Goal: Task Accomplishment & Management: Use online tool/utility

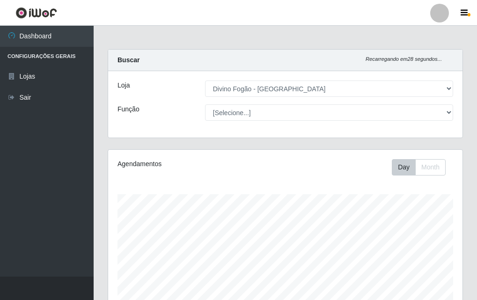
select select "499"
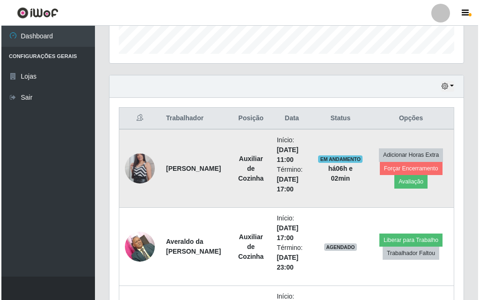
scroll to position [194, 354]
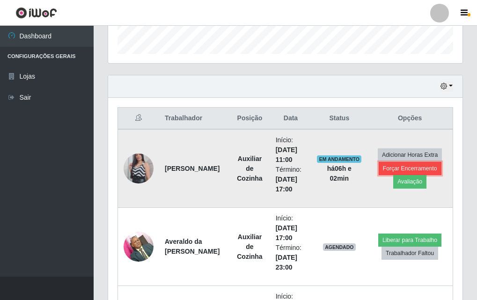
click at [400, 163] on button "Forçar Encerramento" at bounding box center [410, 168] width 63 height 13
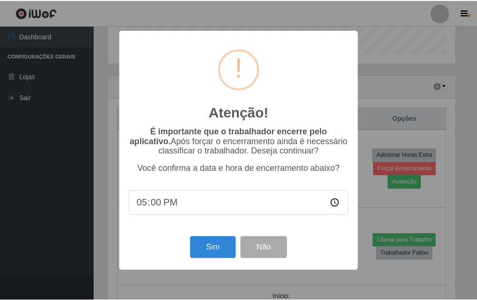
scroll to position [194, 350]
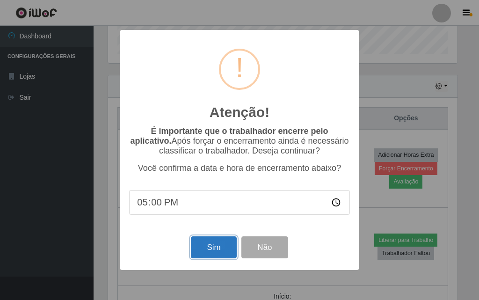
click at [229, 243] on button "Sim" at bounding box center [213, 247] width 45 height 22
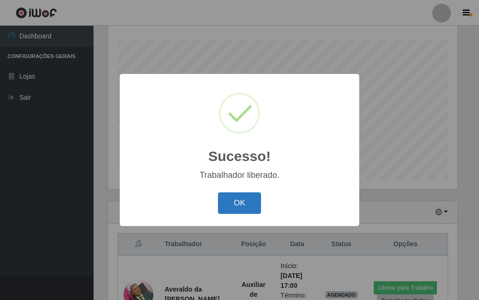
drag, startPoint x: 211, startPoint y: 207, endPoint x: 223, endPoint y: 210, distance: 12.2
click at [212, 207] on div "OK Cancel" at bounding box center [239, 203] width 221 height 27
click at [226, 208] on button "OK" at bounding box center [240, 203] width 44 height 22
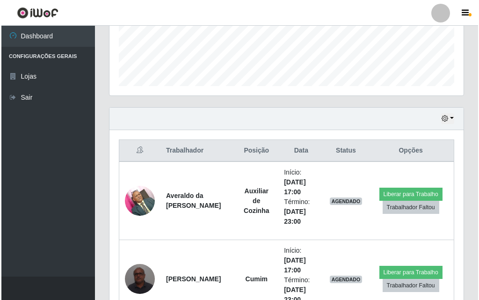
scroll to position [295, 0]
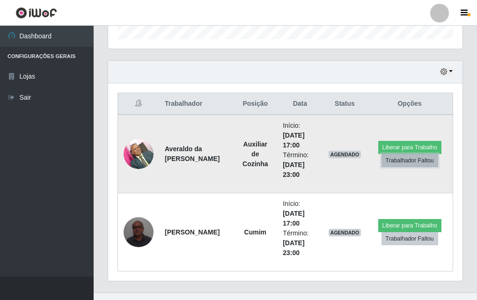
click at [391, 155] on button "Trabalhador Faltou" at bounding box center [410, 160] width 57 height 13
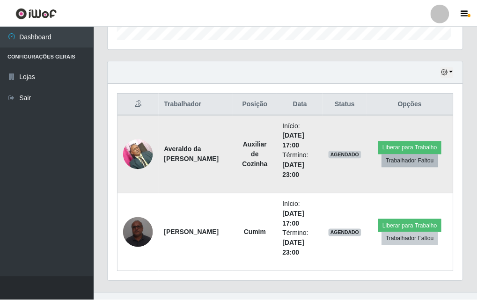
scroll to position [194, 350]
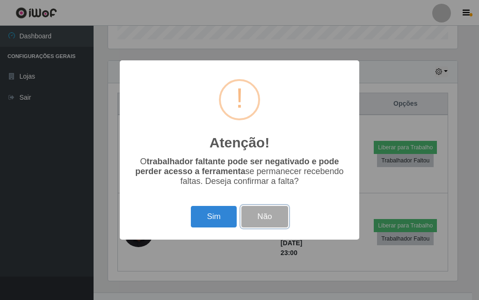
drag, startPoint x: 265, startPoint y: 230, endPoint x: 287, endPoint y: 210, distance: 30.5
click at [265, 228] on button "Não" at bounding box center [265, 217] width 46 height 22
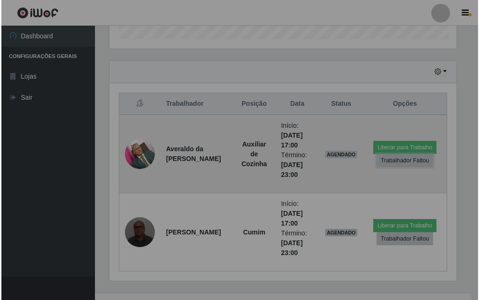
scroll to position [194, 354]
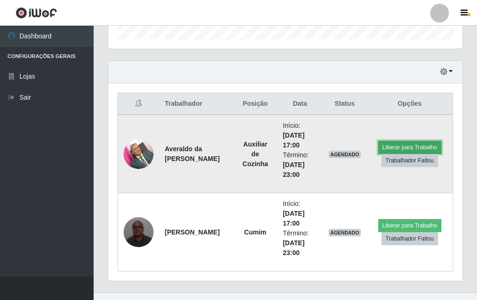
click at [405, 146] on button "Liberar para Trabalho" at bounding box center [409, 147] width 63 height 13
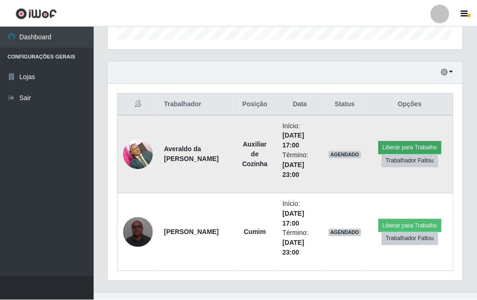
scroll to position [194, 350]
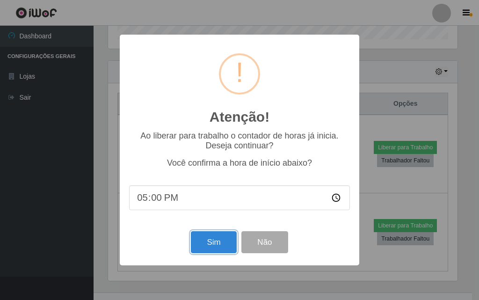
drag, startPoint x: 211, startPoint y: 246, endPoint x: 250, endPoint y: 231, distance: 41.4
click at [212, 245] on button "Sim" at bounding box center [213, 242] width 45 height 22
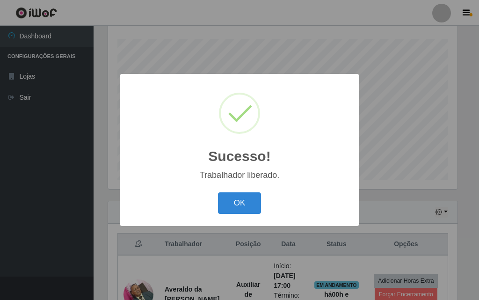
click at [257, 195] on button "OK" at bounding box center [240, 203] width 44 height 22
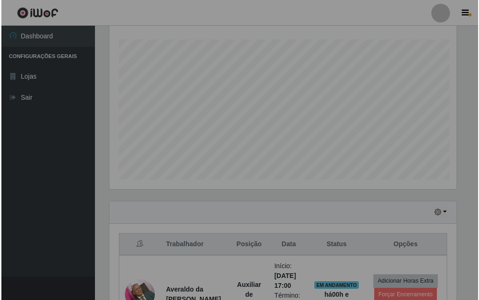
scroll to position [194, 354]
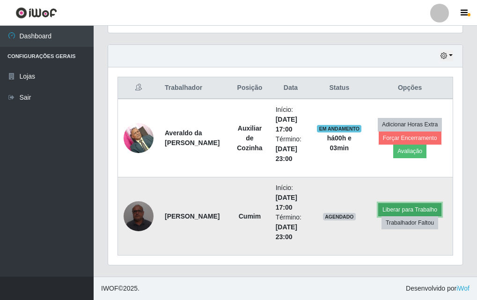
click at [406, 209] on button "Liberar para Trabalho" at bounding box center [409, 209] width 63 height 13
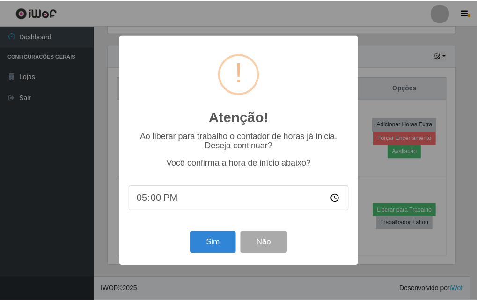
scroll to position [194, 350]
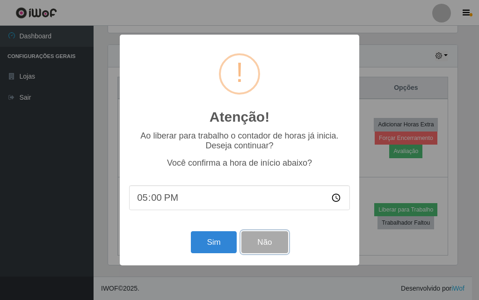
drag, startPoint x: 276, startPoint y: 241, endPoint x: 328, endPoint y: 181, distance: 79.0
click at [276, 240] on button "Não" at bounding box center [265, 242] width 46 height 22
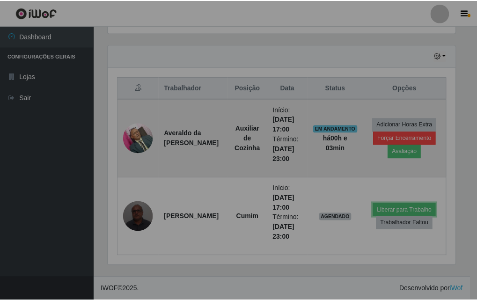
scroll to position [0, 0]
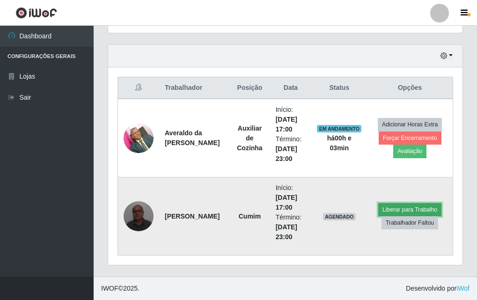
click at [412, 205] on button "Liberar para Trabalho" at bounding box center [409, 209] width 63 height 13
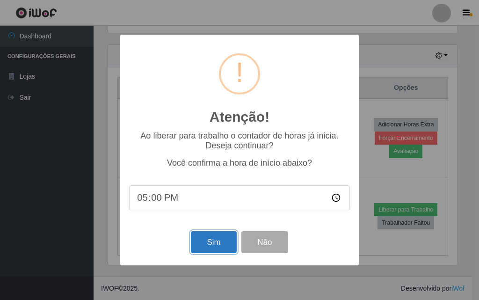
click at [206, 242] on button "Sim" at bounding box center [213, 242] width 45 height 22
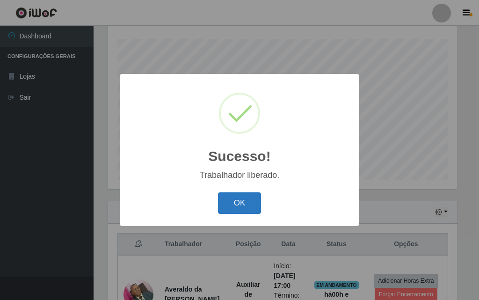
click at [231, 201] on button "OK" at bounding box center [240, 203] width 44 height 22
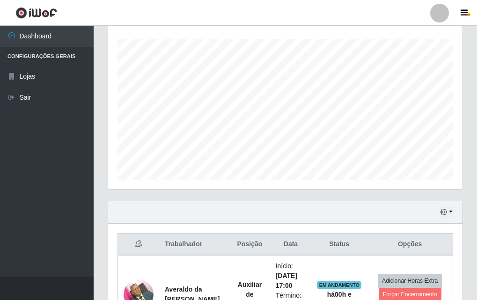
click at [80, 131] on ul "Dashboard Configurações Gerais Lojas Sair" at bounding box center [47, 151] width 94 height 251
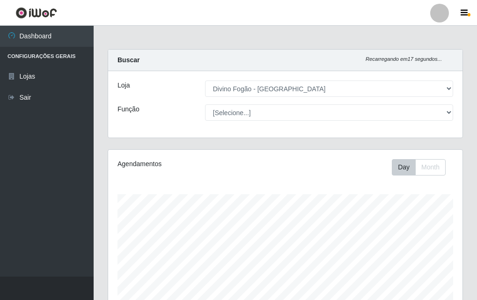
select select "499"
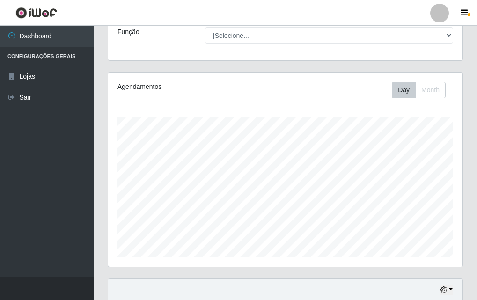
scroll to position [30, 0]
